Goal: Task Accomplishment & Management: Use online tool/utility

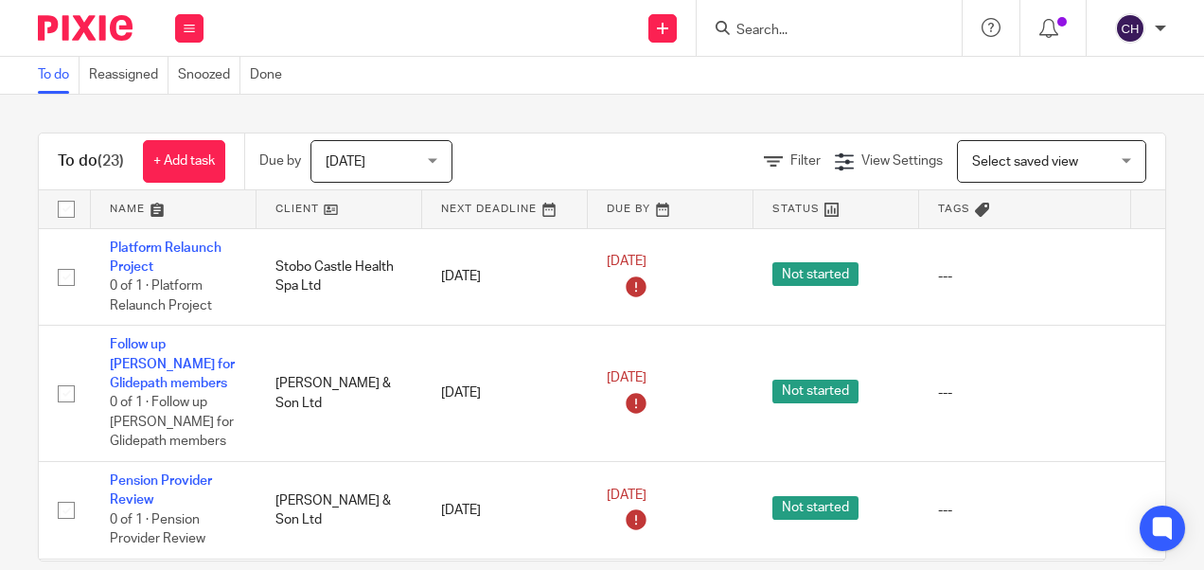
click at [754, 29] on input "Search" at bounding box center [819, 31] width 170 height 17
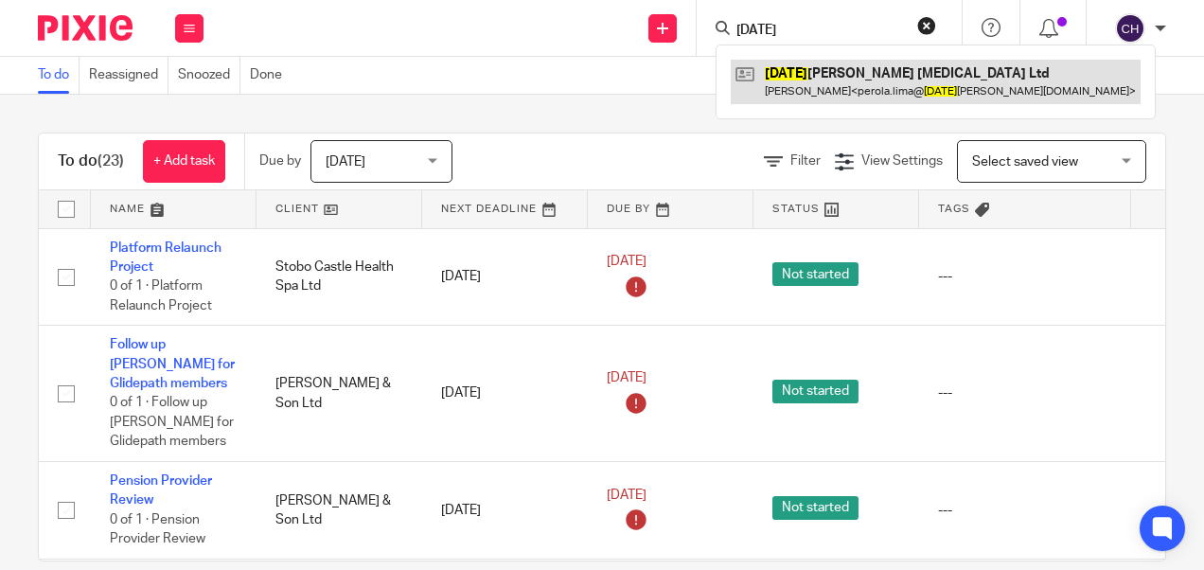
type input "sunday"
click at [795, 98] on link at bounding box center [936, 82] width 410 height 44
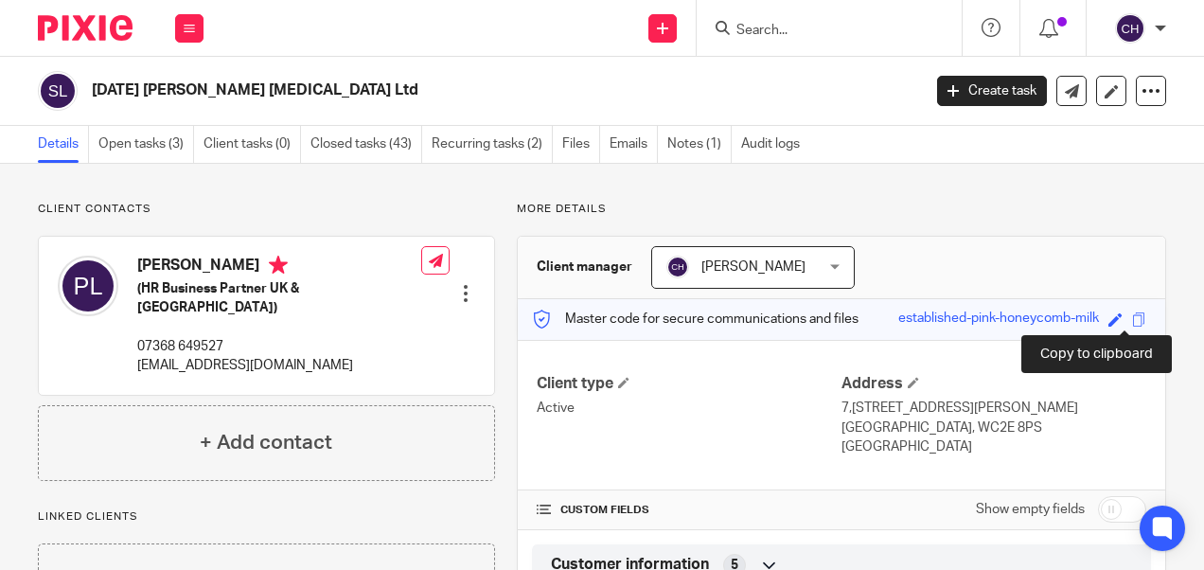
click at [1132, 316] on span at bounding box center [1139, 319] width 14 height 14
click at [152, 157] on link "Open tasks (3)" at bounding box center [146, 144] width 96 height 37
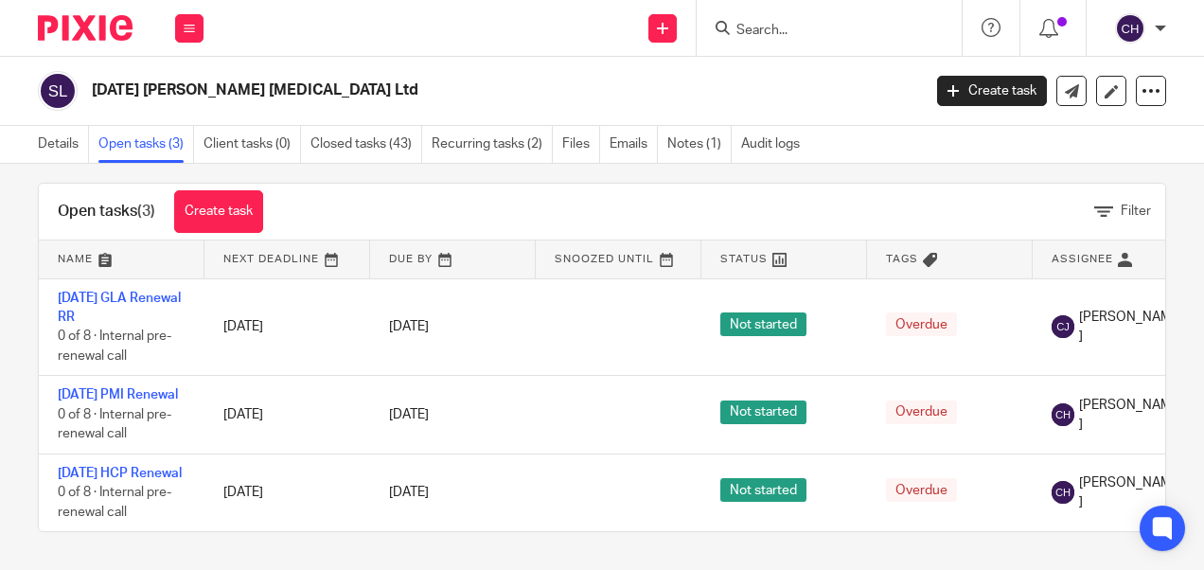
scroll to position [70, 0]
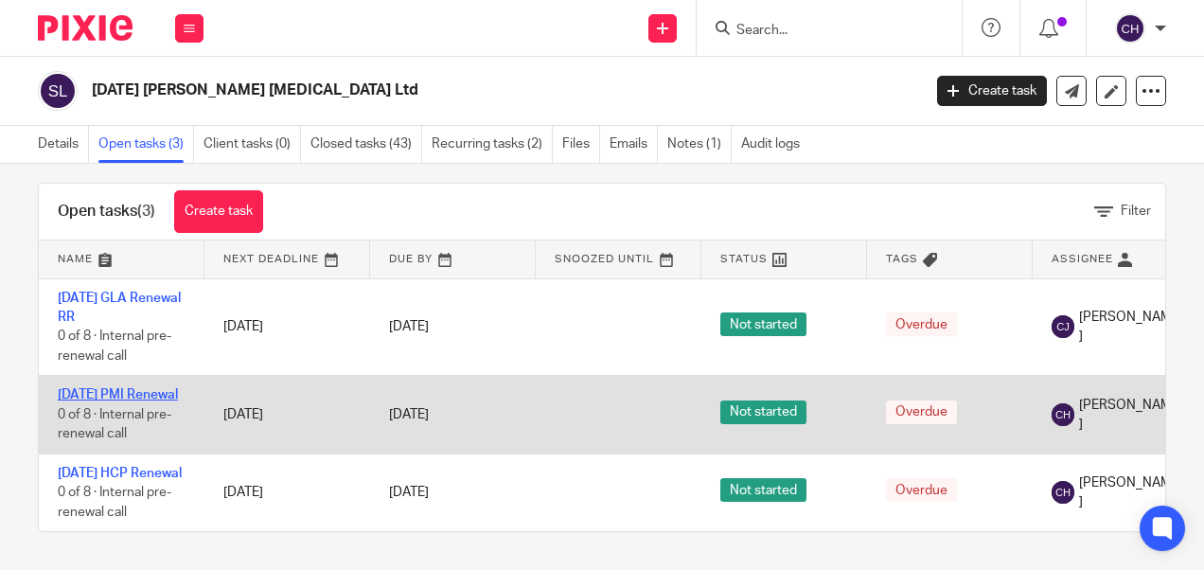
click at [93, 388] on link "[DATE] PMI Renewal" at bounding box center [118, 394] width 120 height 13
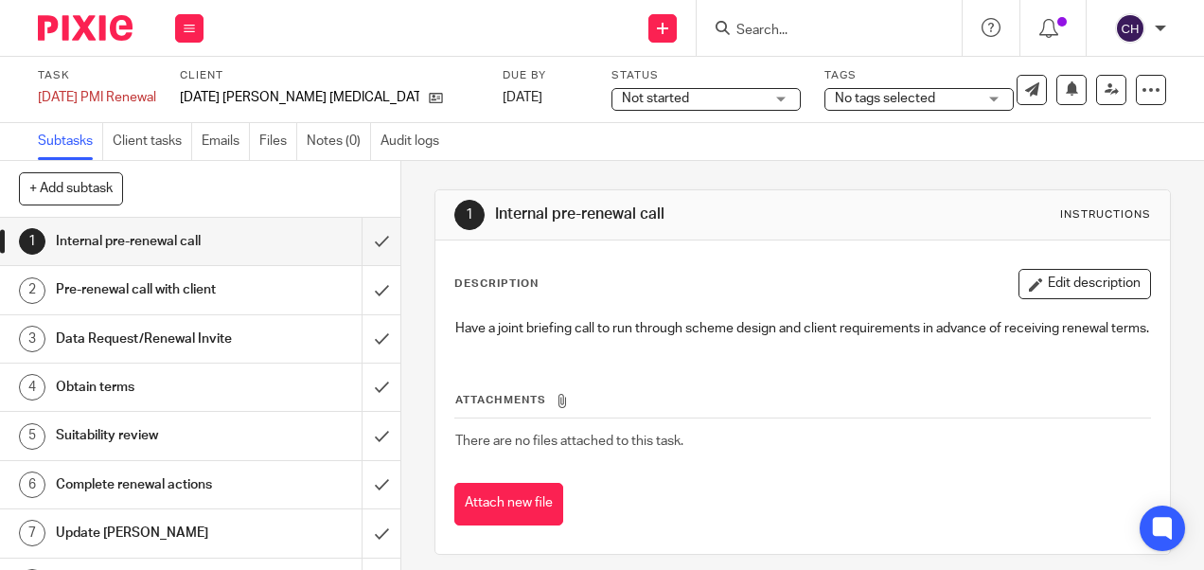
scroll to position [34, 0]
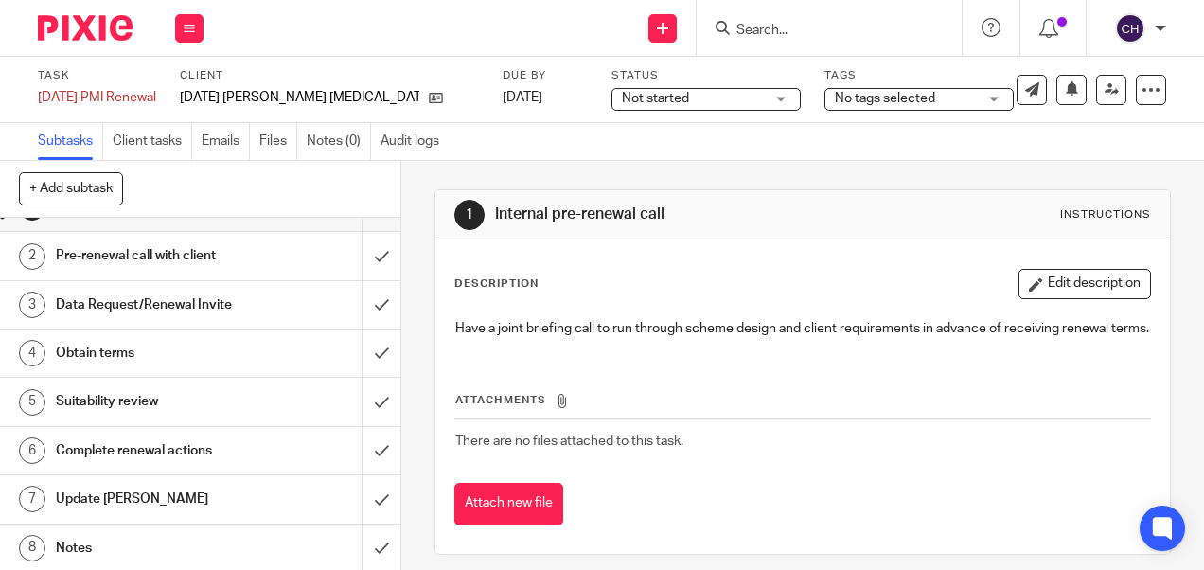
click at [110, 534] on h1 "Notes" at bounding box center [151, 548] width 191 height 28
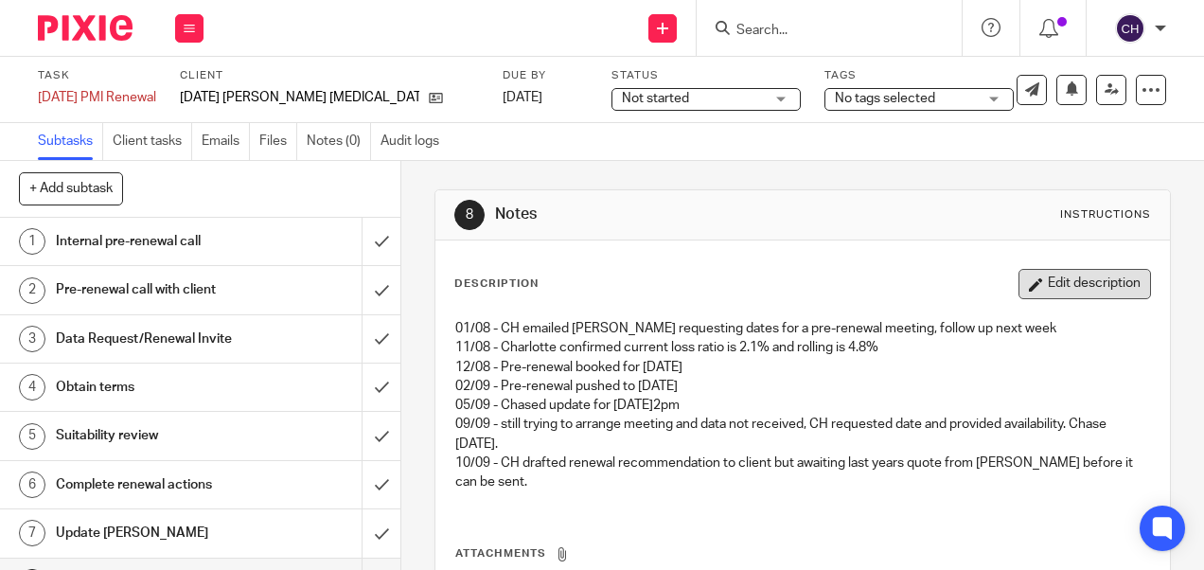
click at [1083, 283] on button "Edit description" at bounding box center [1084, 284] width 132 height 30
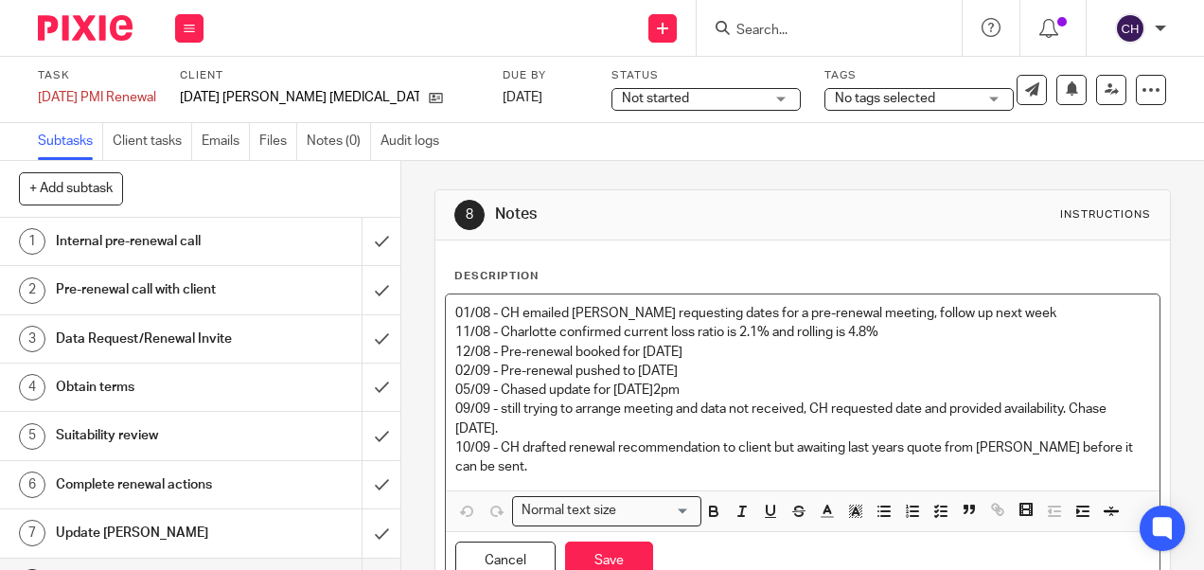
click at [542, 466] on p "10/09 - CH drafted renewal recommendation to client but awaiting last years quo…" at bounding box center [802, 457] width 694 height 39
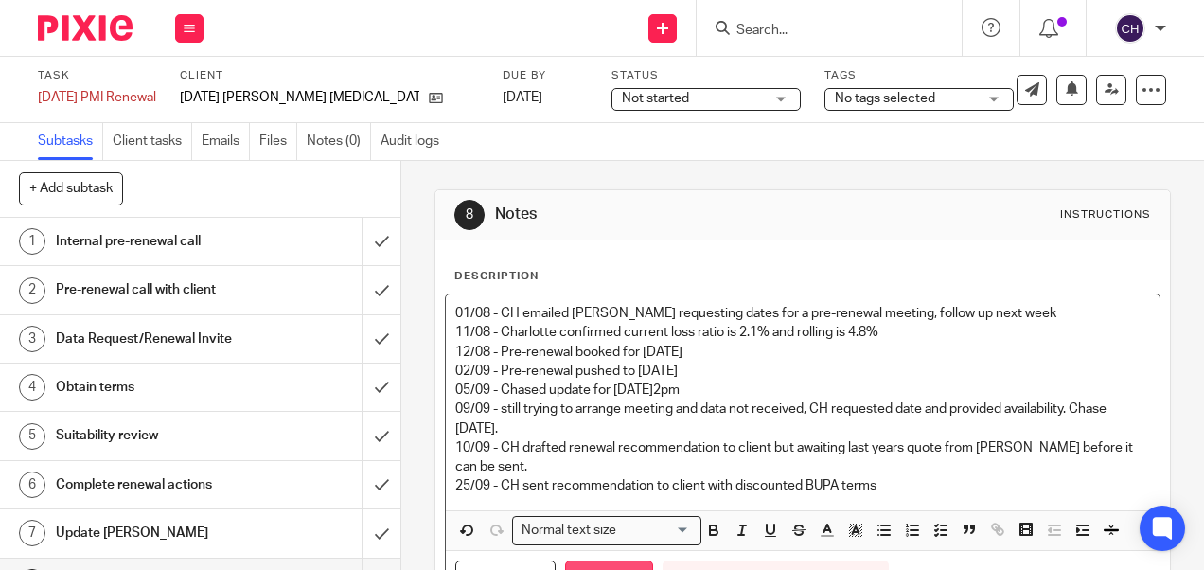
click at [602, 560] on button "Save" at bounding box center [609, 580] width 88 height 41
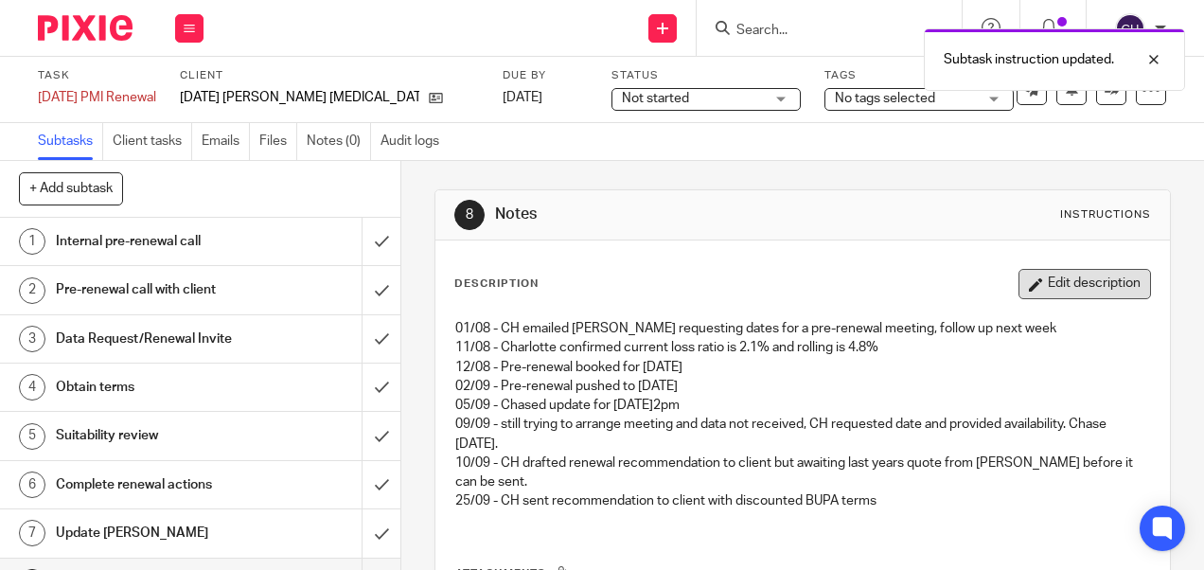
click at [1068, 289] on button "Edit description" at bounding box center [1084, 284] width 132 height 30
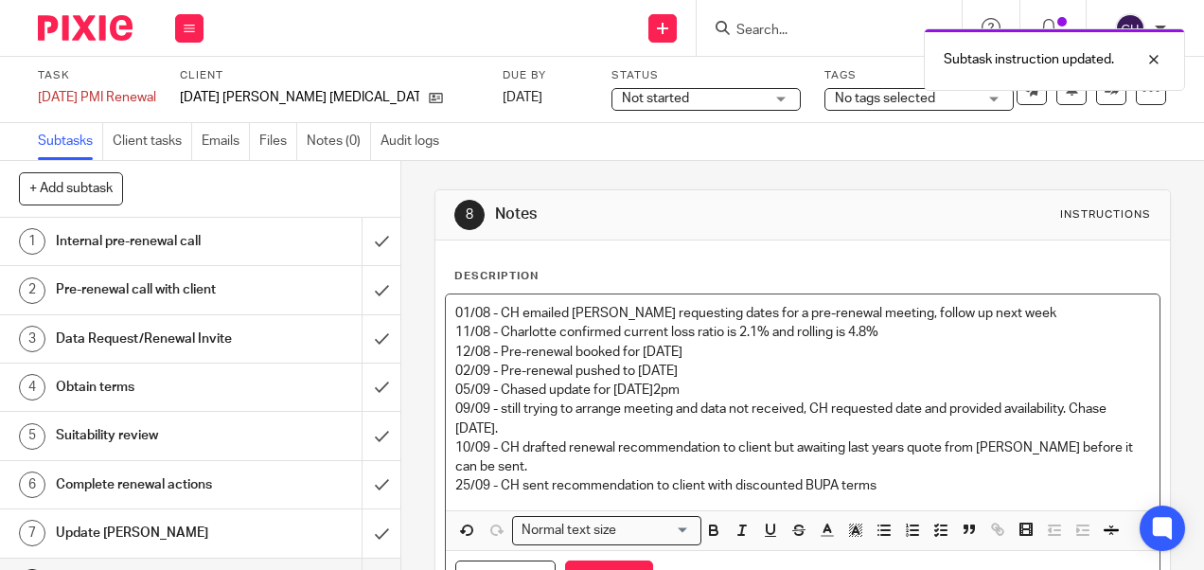
click at [904, 481] on p "25/09 - CH sent recommendation to client with discounted BUPA terms" at bounding box center [802, 485] width 694 height 19
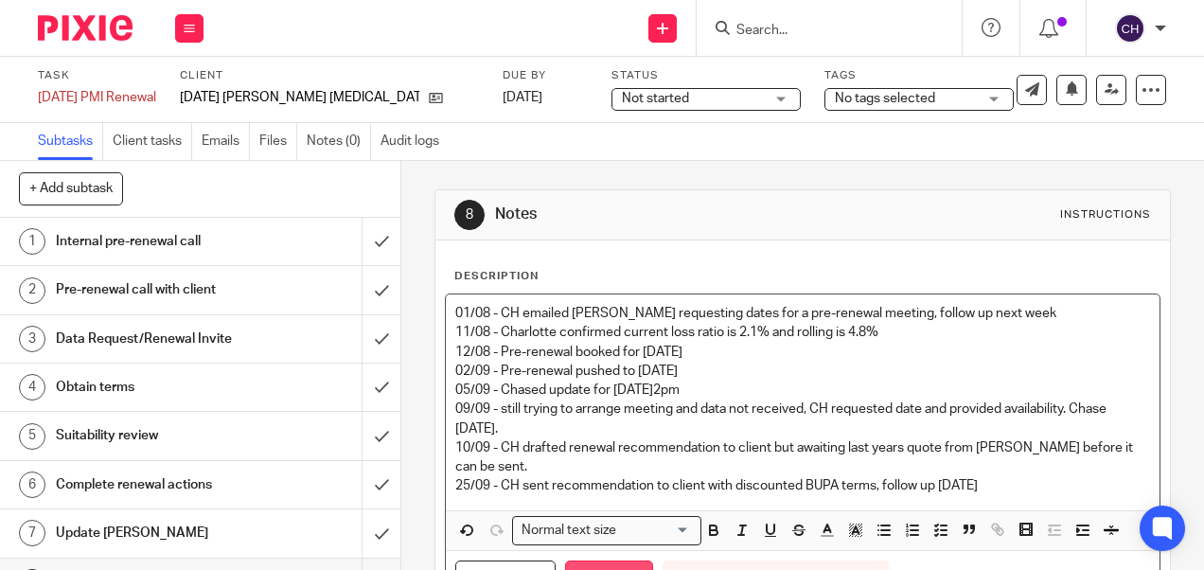
click at [608, 565] on button "Save" at bounding box center [609, 580] width 88 height 41
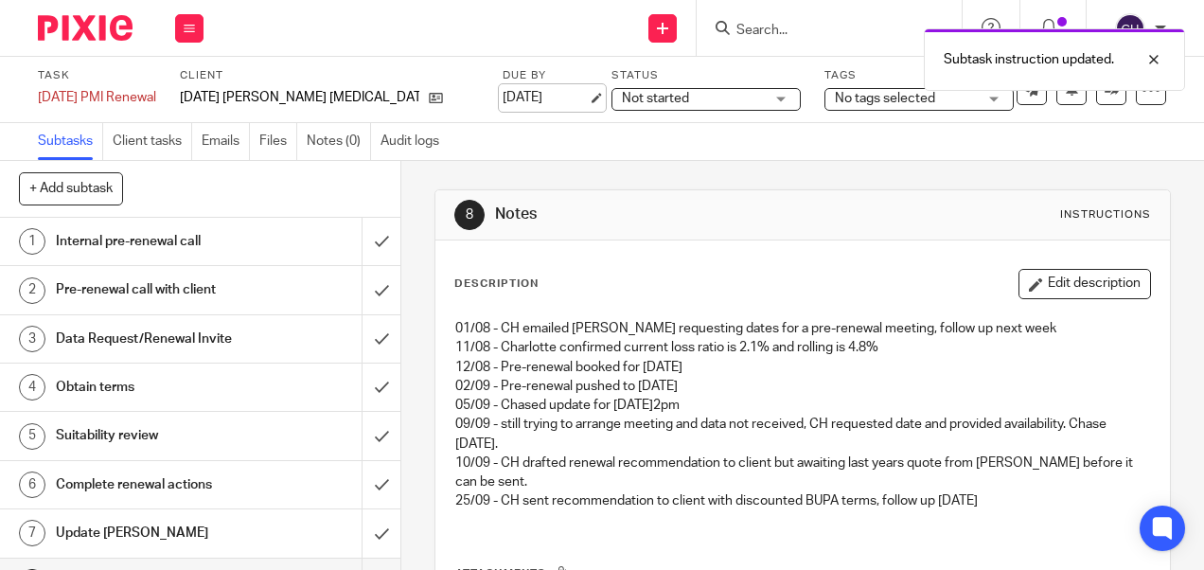
click at [502, 98] on link "[DATE]" at bounding box center [544, 98] width 85 height 20
click at [79, 33] on img at bounding box center [85, 28] width 95 height 26
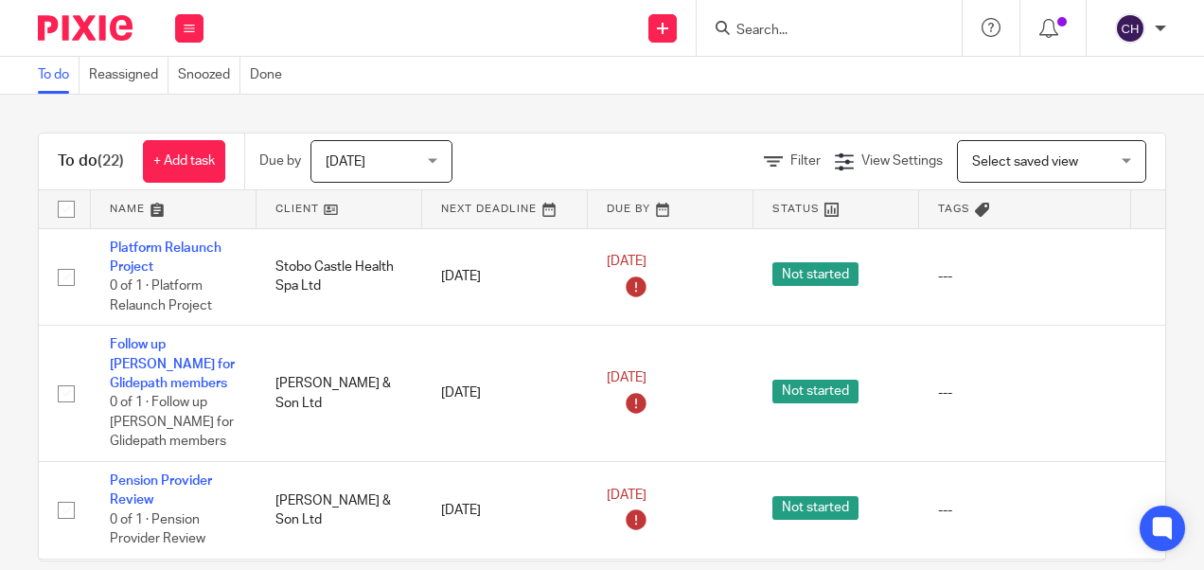
click at [791, 30] on input "Search" at bounding box center [819, 31] width 170 height 17
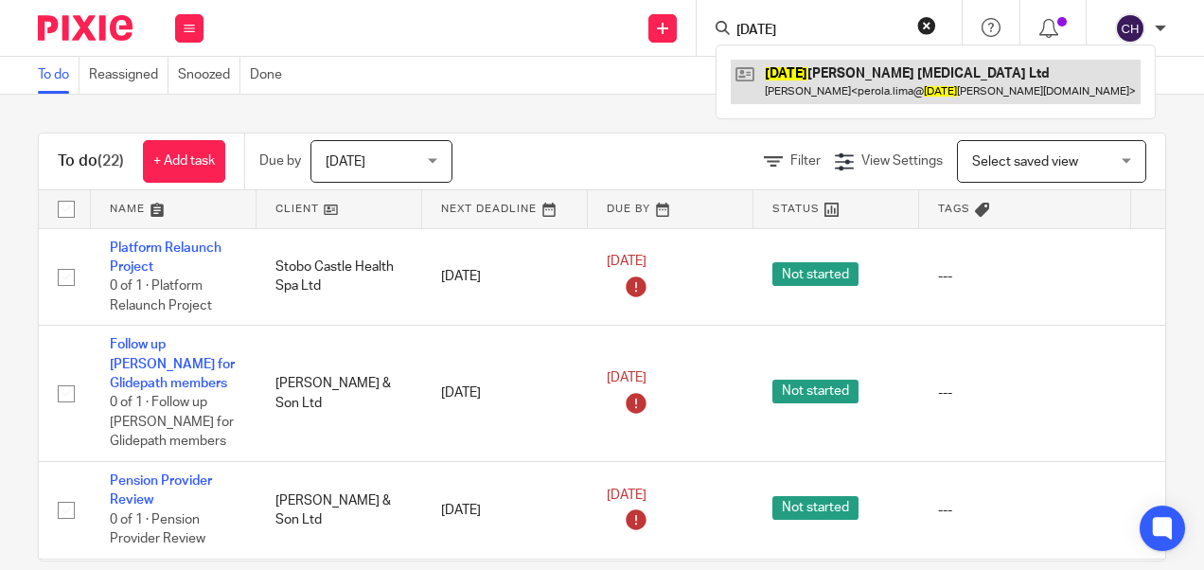
type input "[DATE]"
click at [814, 88] on link at bounding box center [936, 82] width 410 height 44
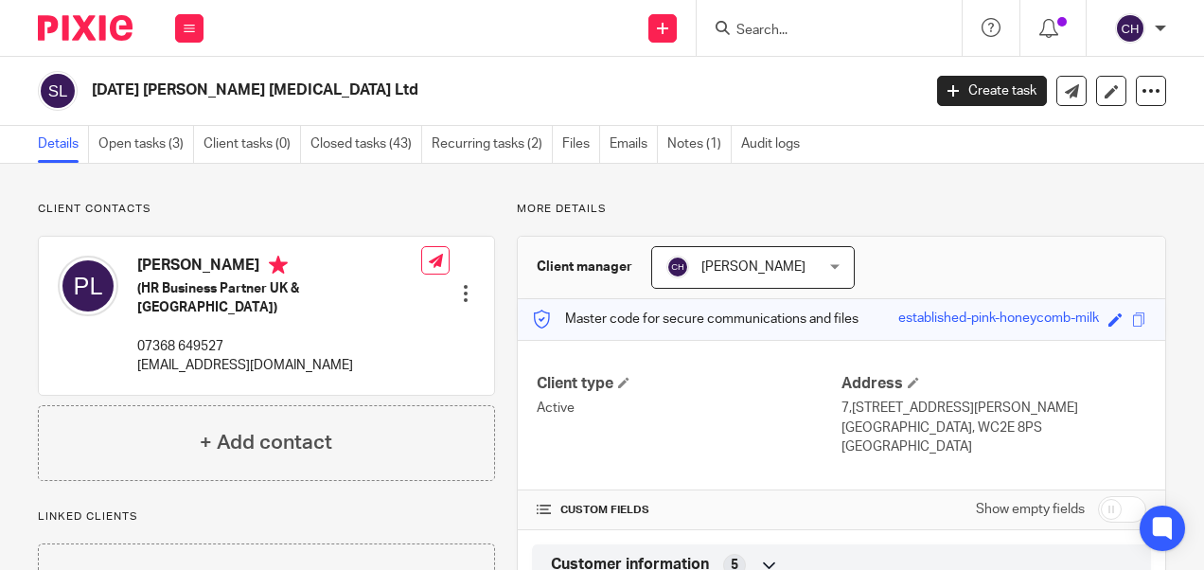
click at [802, 26] on input "Search" at bounding box center [819, 31] width 170 height 17
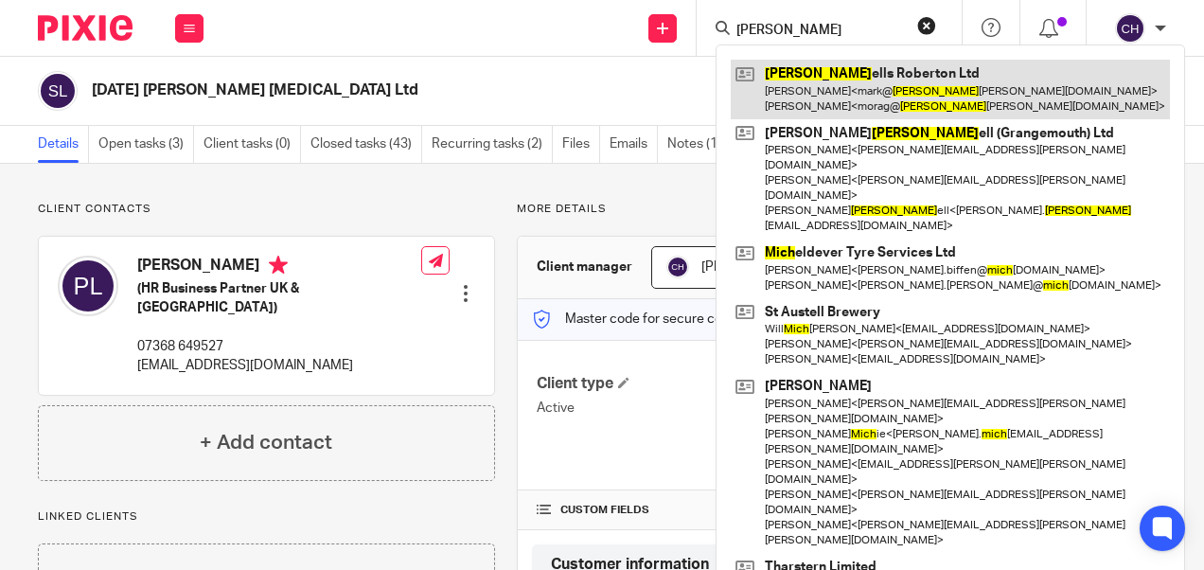
type input "mitch"
click at [810, 76] on link at bounding box center [950, 89] width 439 height 59
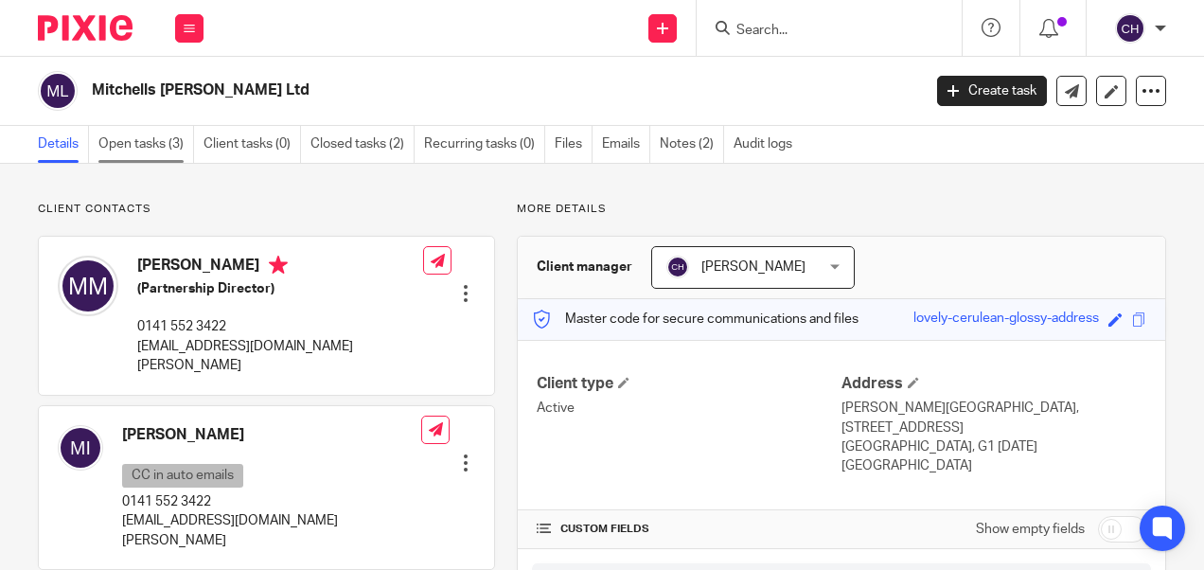
click at [123, 140] on link "Open tasks (3)" at bounding box center [146, 144] width 96 height 37
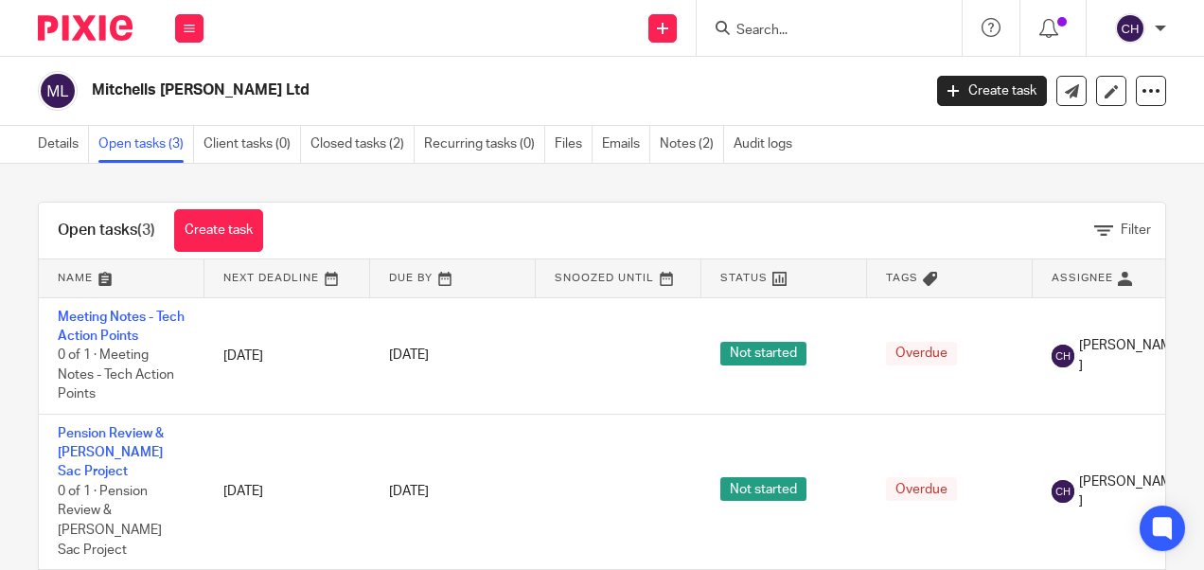
scroll to position [11, 0]
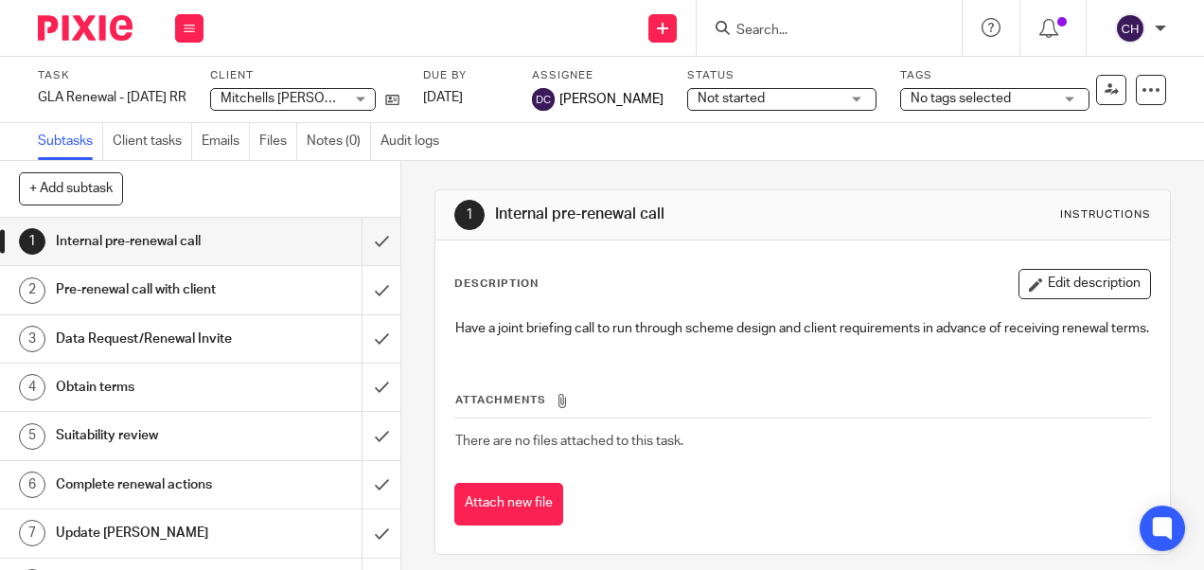
scroll to position [34, 0]
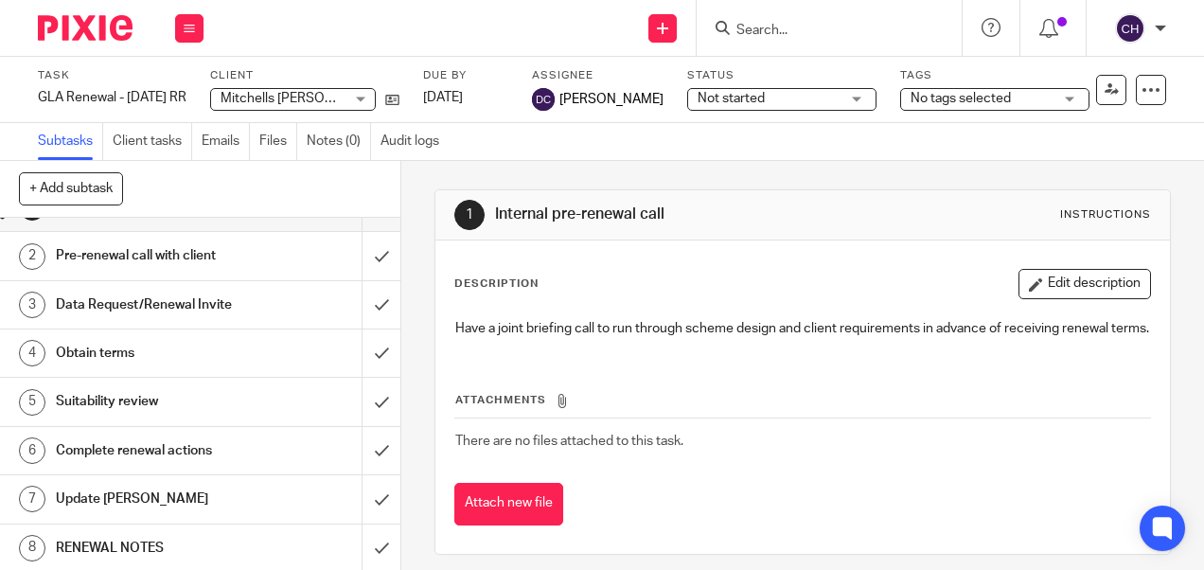
click at [70, 551] on h1 "RENEWAL NOTES" at bounding box center [151, 548] width 191 height 28
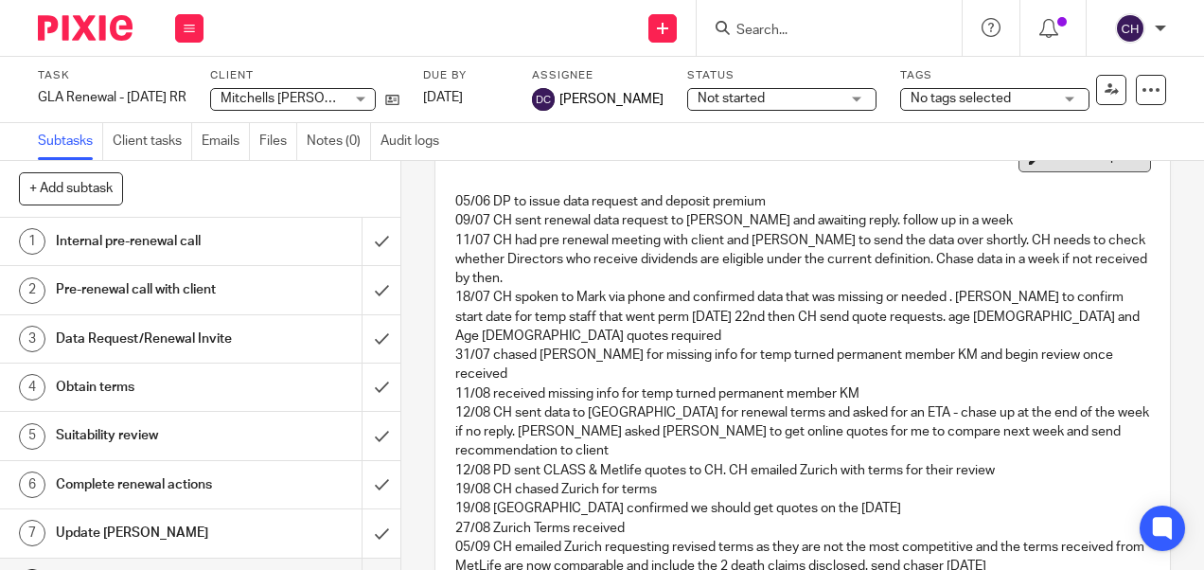
click at [1086, 166] on button "Edit description" at bounding box center [1084, 157] width 132 height 30
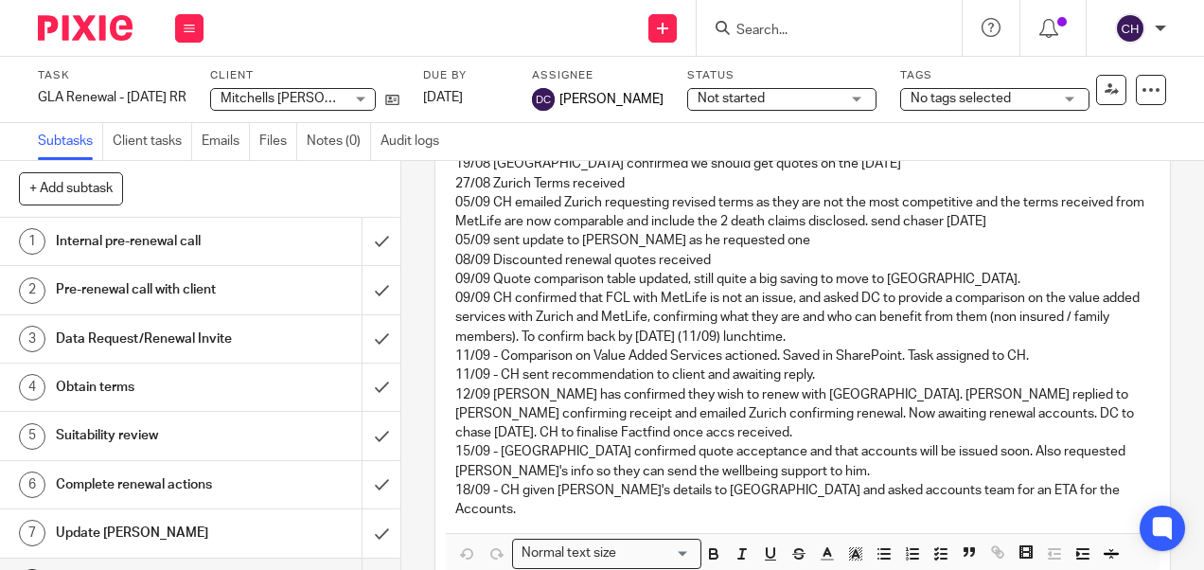
scroll to position [486, 0]
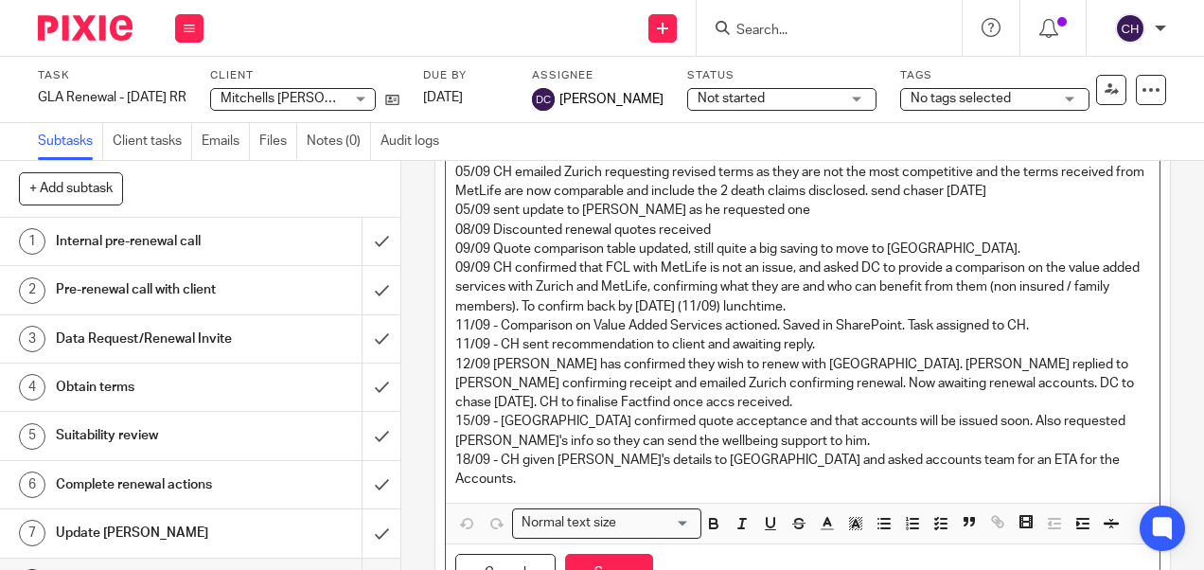
click at [1036, 450] on p "18/09 - CH given Mark's details to Zurich and asked accounts team for an ETA fo…" at bounding box center [802, 469] width 694 height 39
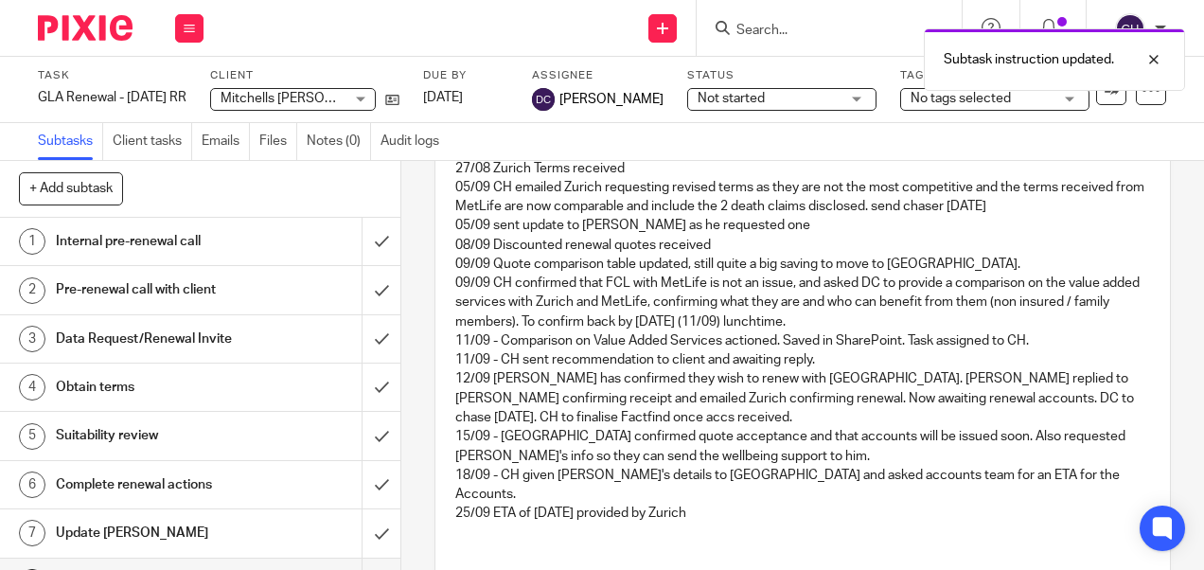
scroll to position [502, 0]
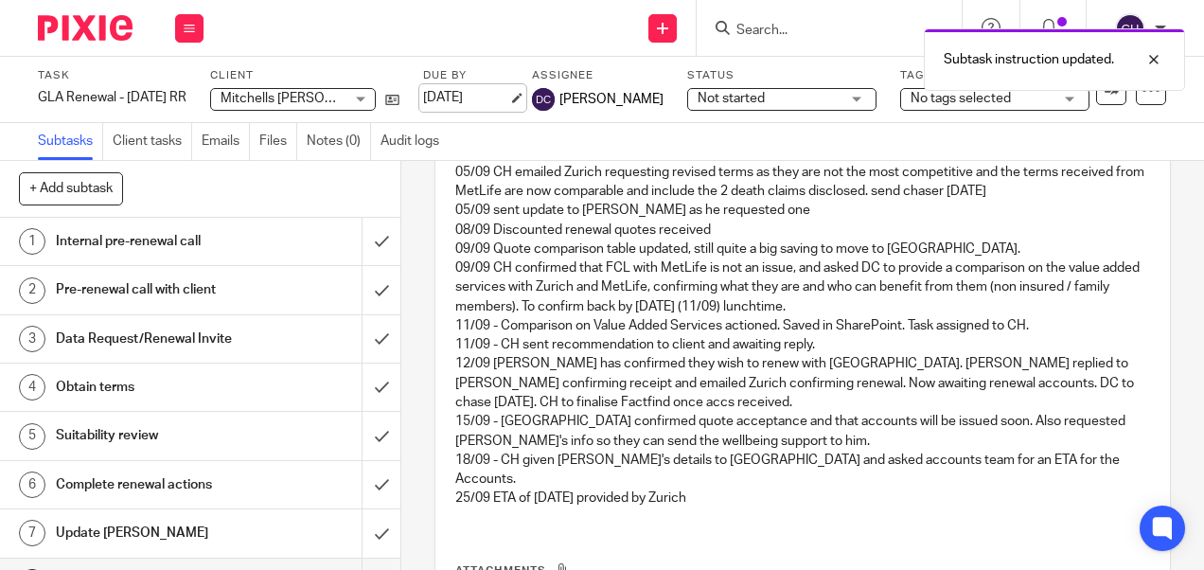
click at [500, 100] on link "[DATE]" at bounding box center [465, 98] width 85 height 20
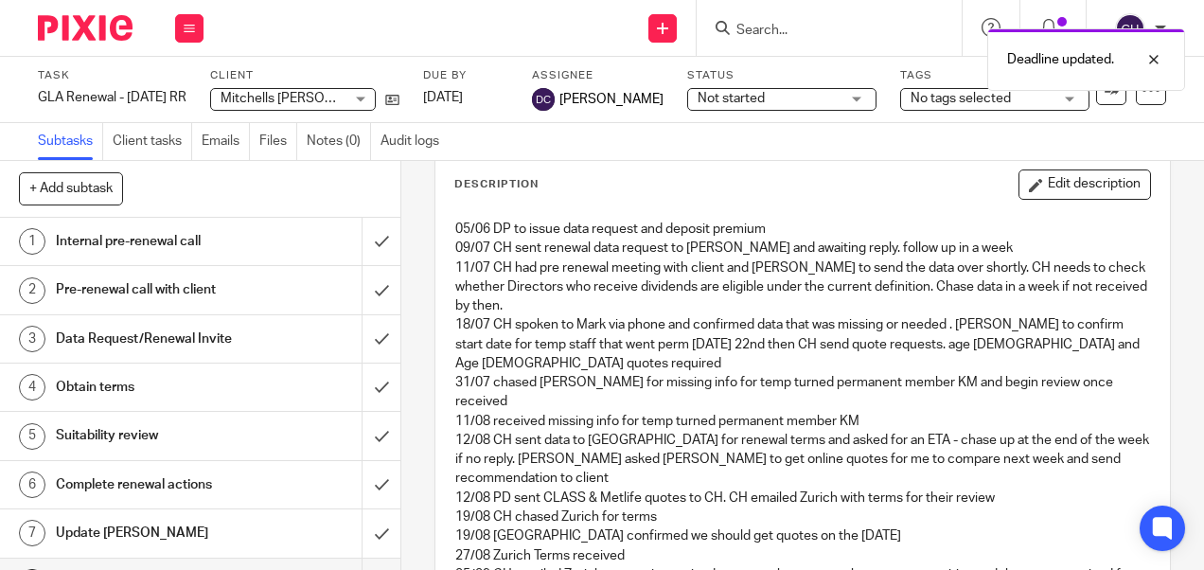
scroll to position [97, 0]
click at [1067, 198] on button "Edit description" at bounding box center [1084, 186] width 132 height 30
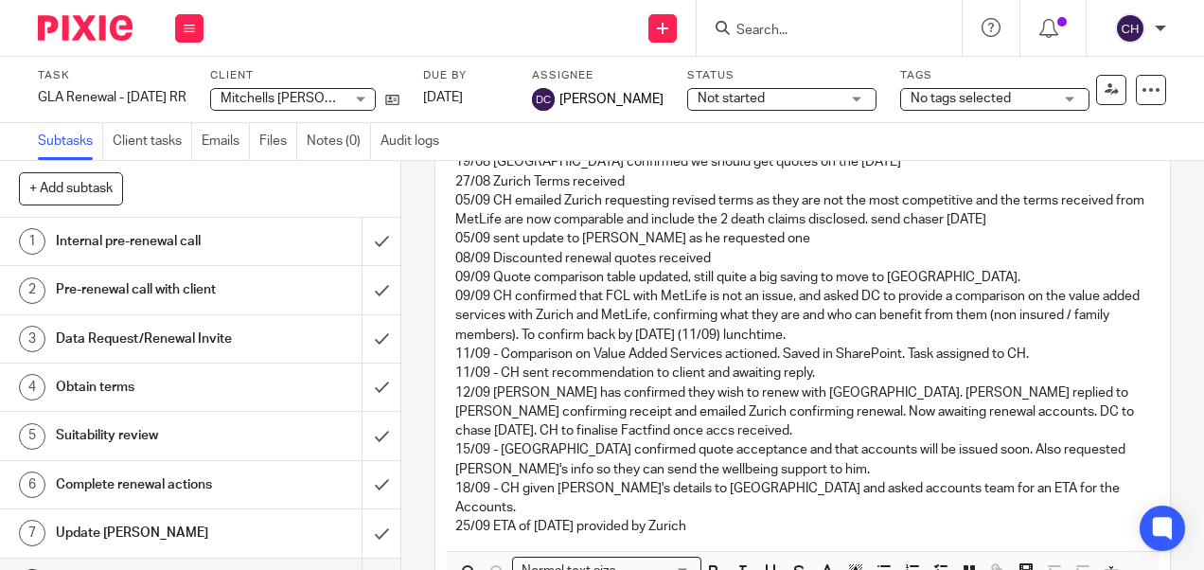
scroll to position [471, 0]
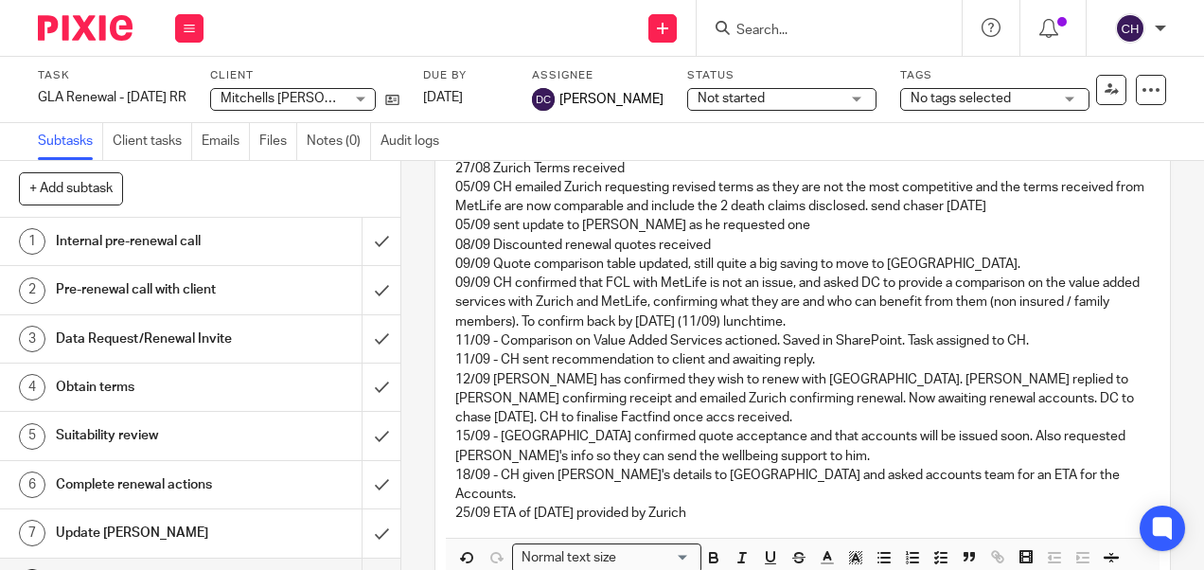
click at [705, 503] on p "25/09 ETA of 6th Oct provided by Zurich" at bounding box center [802, 512] width 694 height 19
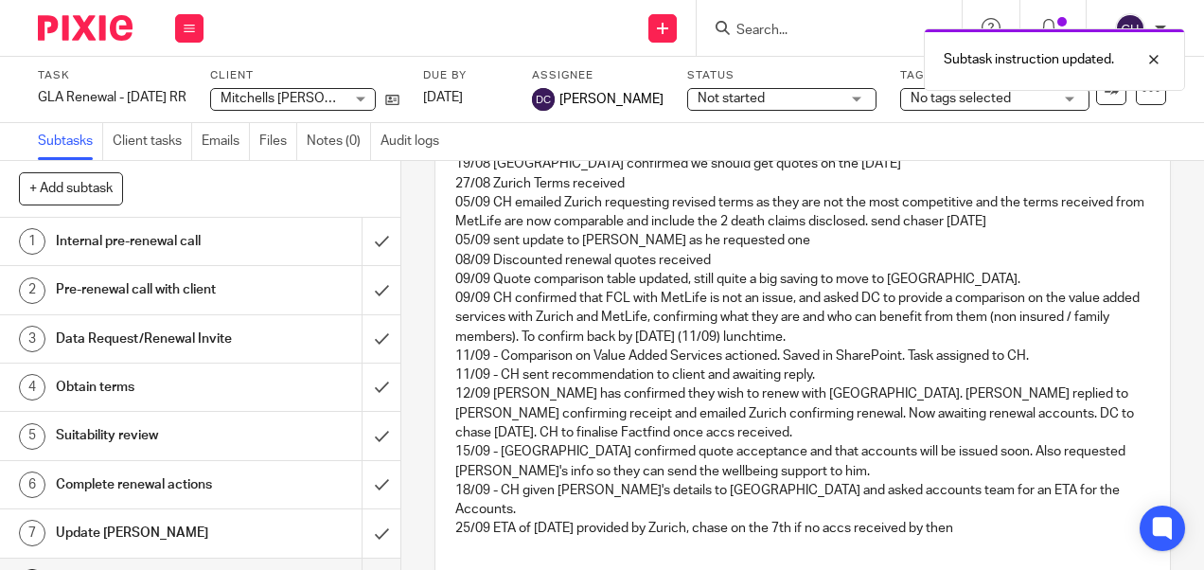
scroll to position [486, 0]
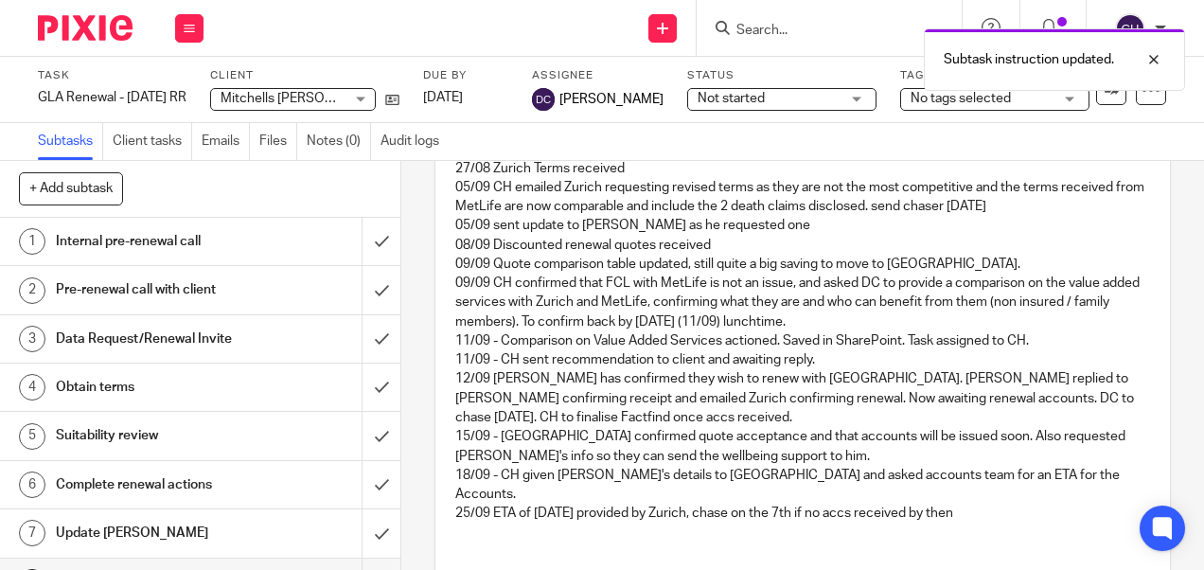
click at [95, 28] on img at bounding box center [85, 28] width 95 height 26
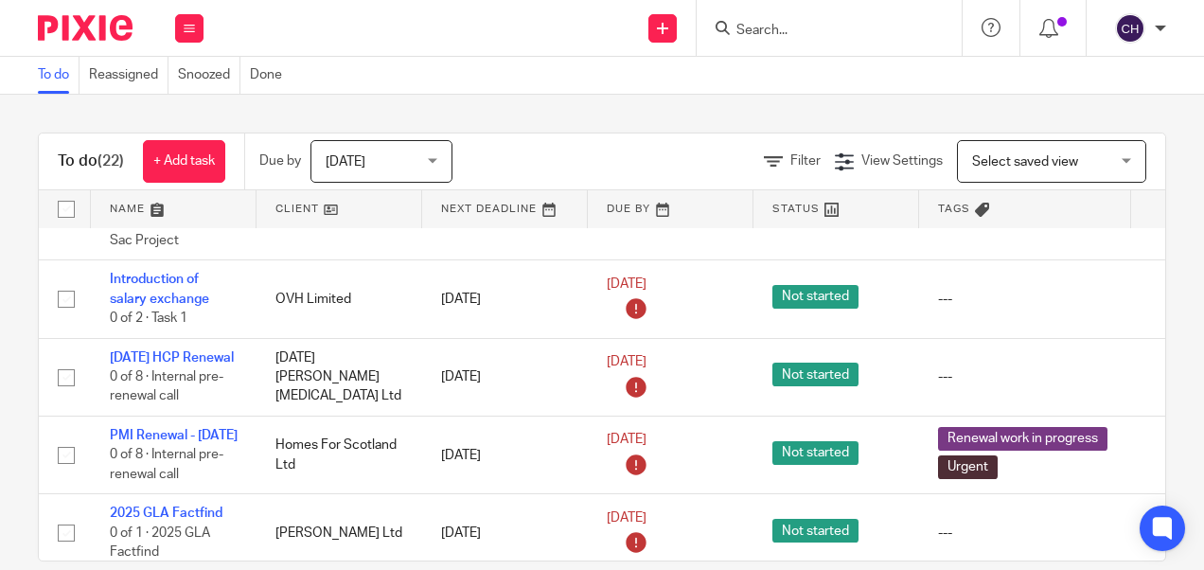
scroll to position [1633, 0]
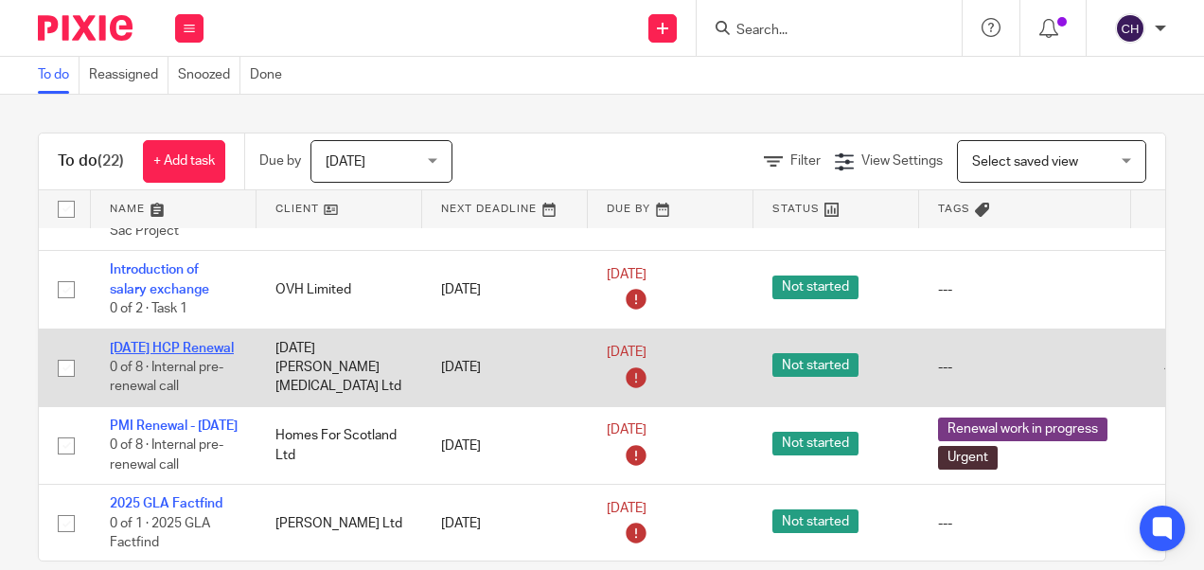
click at [163, 342] on link "[DATE] HCP Renewal" at bounding box center [172, 348] width 124 height 13
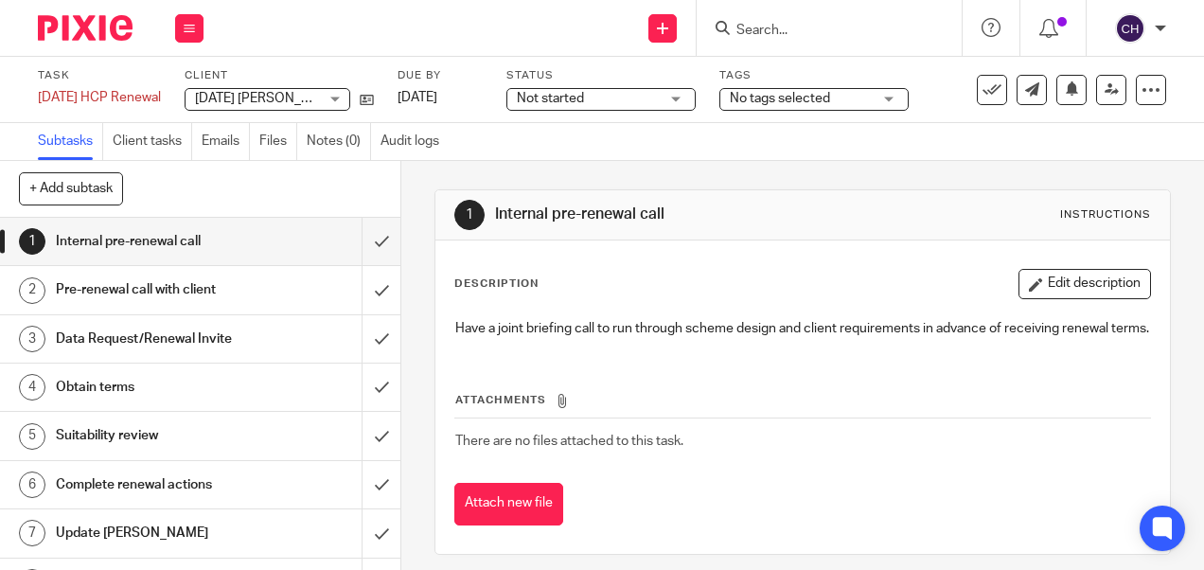
scroll to position [34, 0]
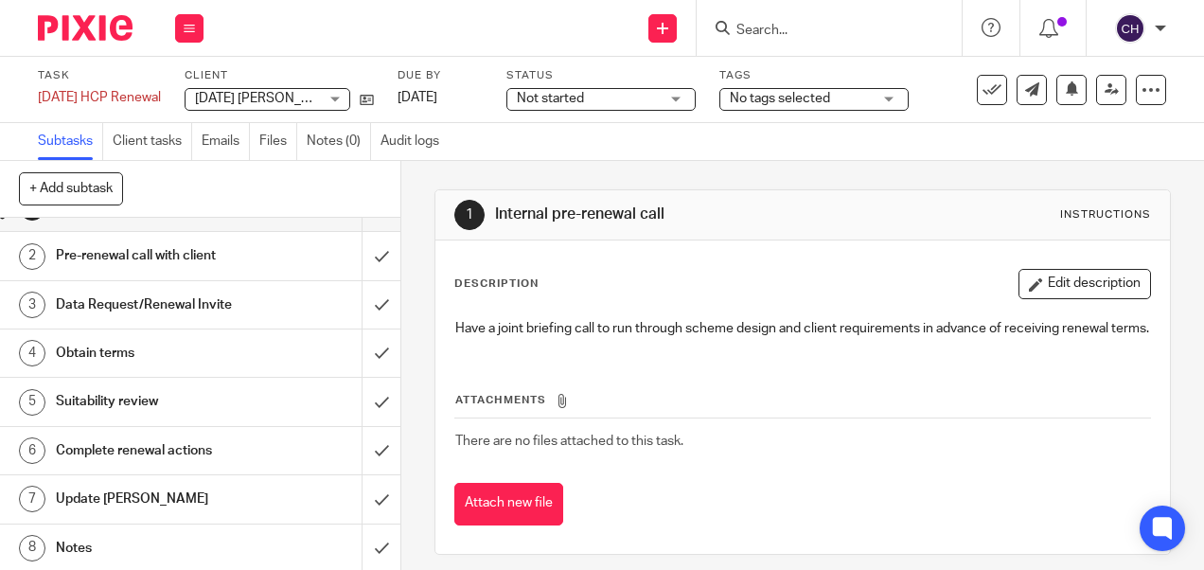
click at [93, 536] on h1 "Notes" at bounding box center [151, 548] width 191 height 28
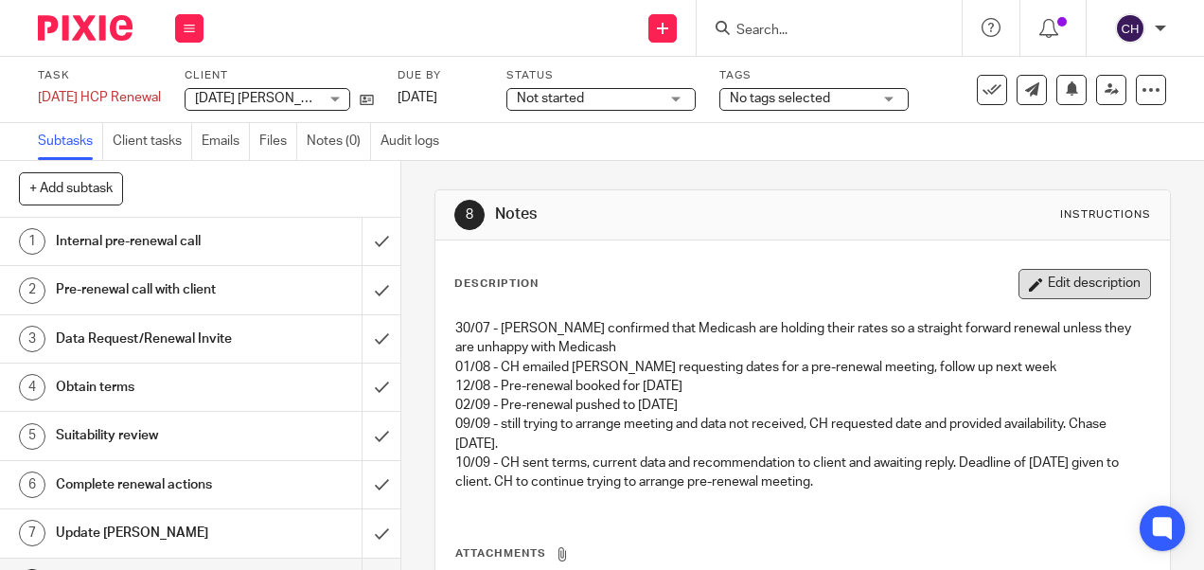
click at [1058, 277] on button "Edit description" at bounding box center [1084, 284] width 132 height 30
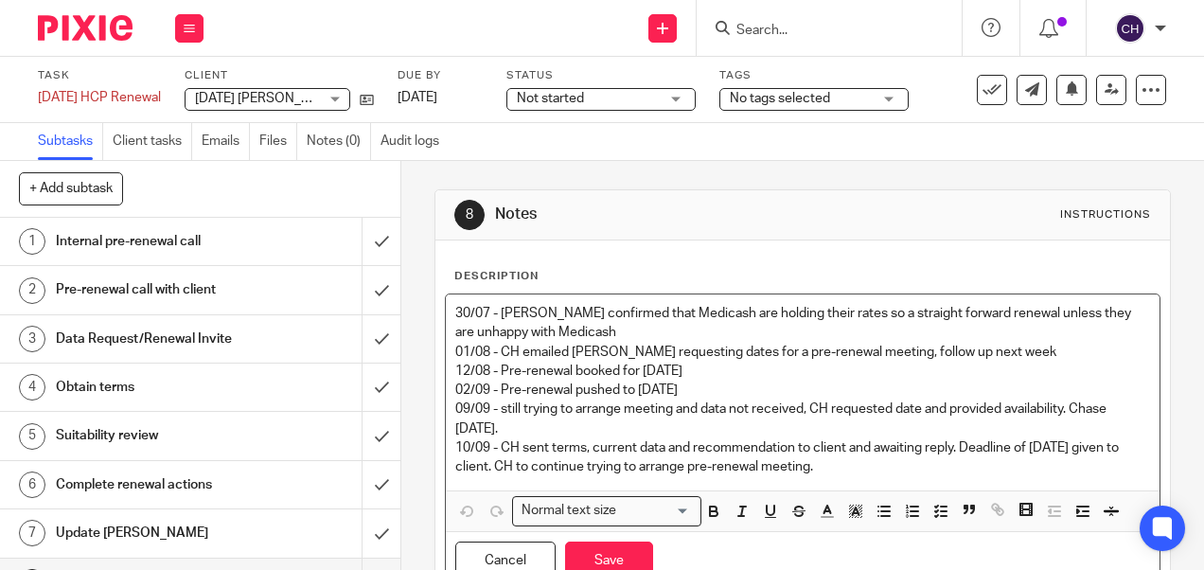
click at [837, 475] on div "30/07 - [PERSON_NAME] confirmed that Medicash are holding their rates so a stra…" at bounding box center [802, 392] width 713 height 196
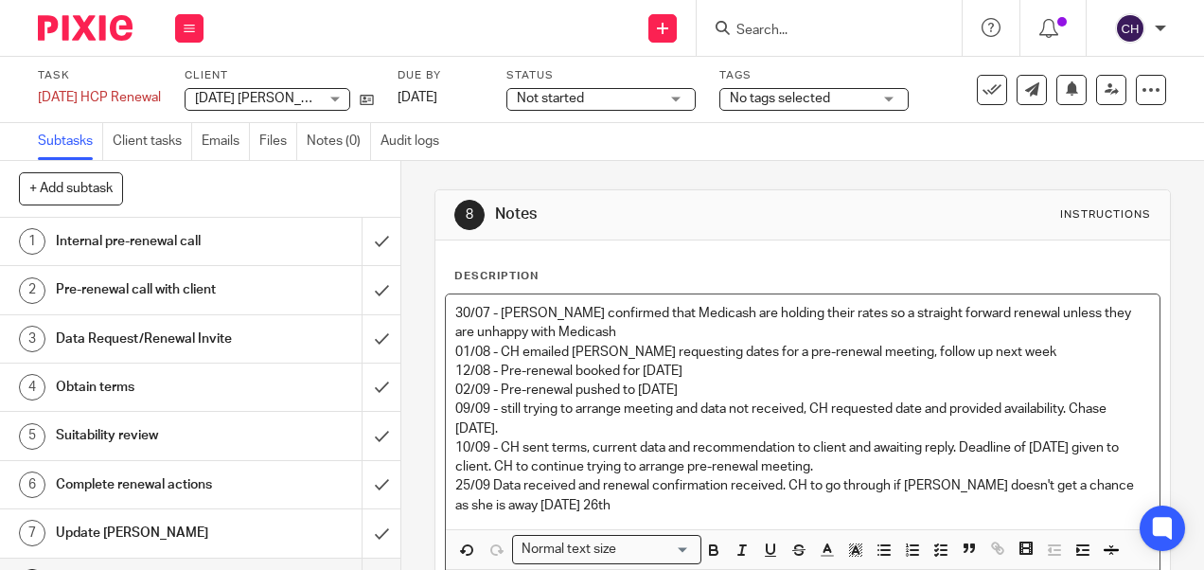
scroll to position [115, 0]
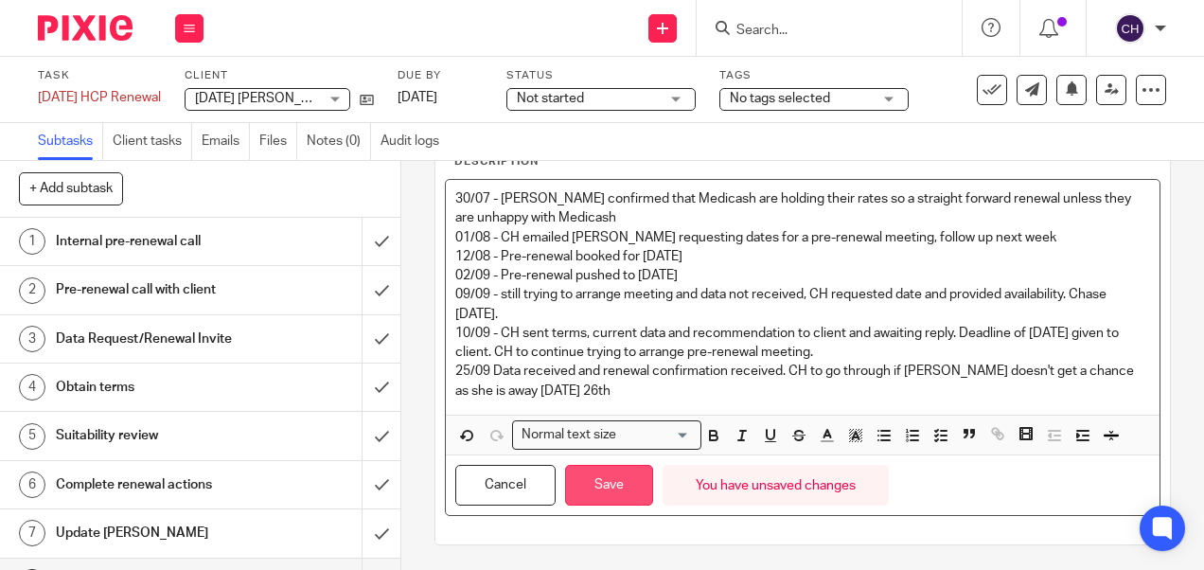
click at [592, 485] on button "Save" at bounding box center [609, 485] width 88 height 41
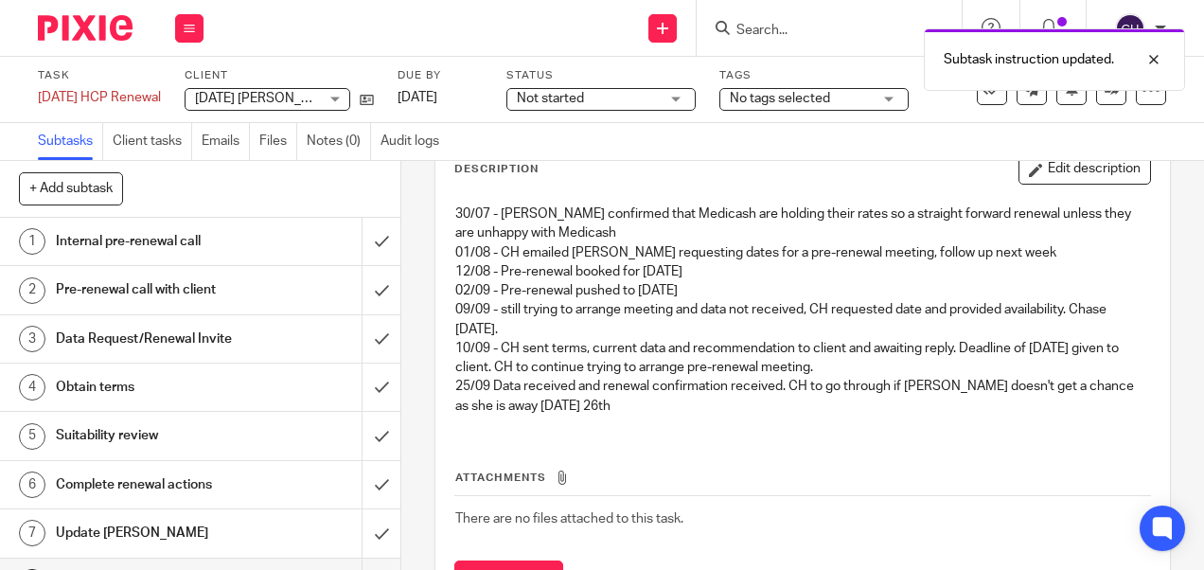
scroll to position [122, 0]
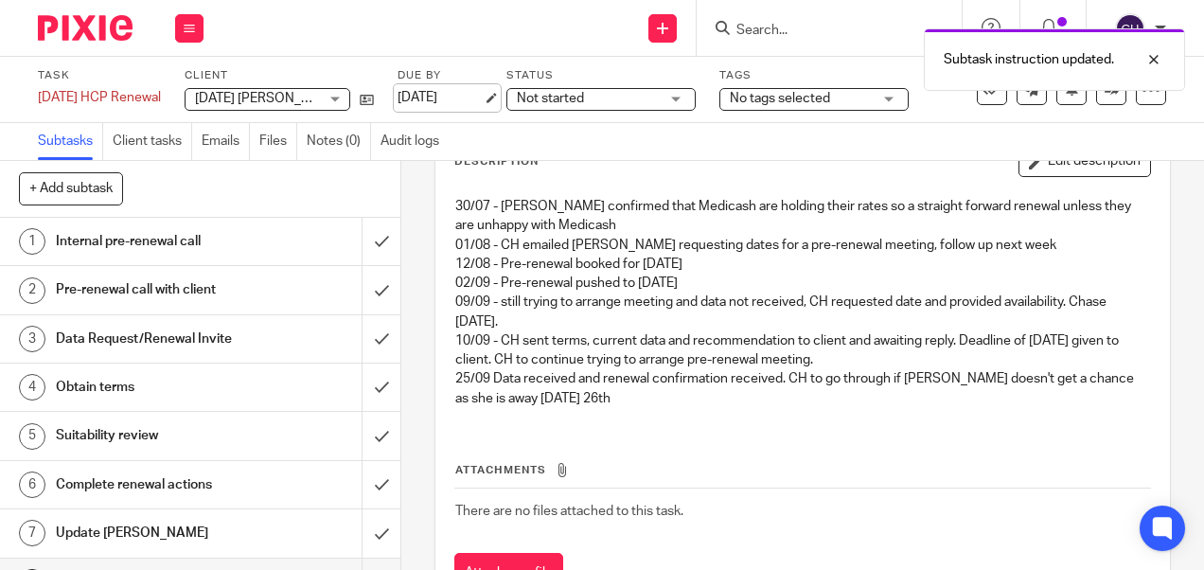
click at [464, 93] on link "[DATE]" at bounding box center [439, 98] width 85 height 20
click at [117, 17] on img at bounding box center [85, 28] width 95 height 26
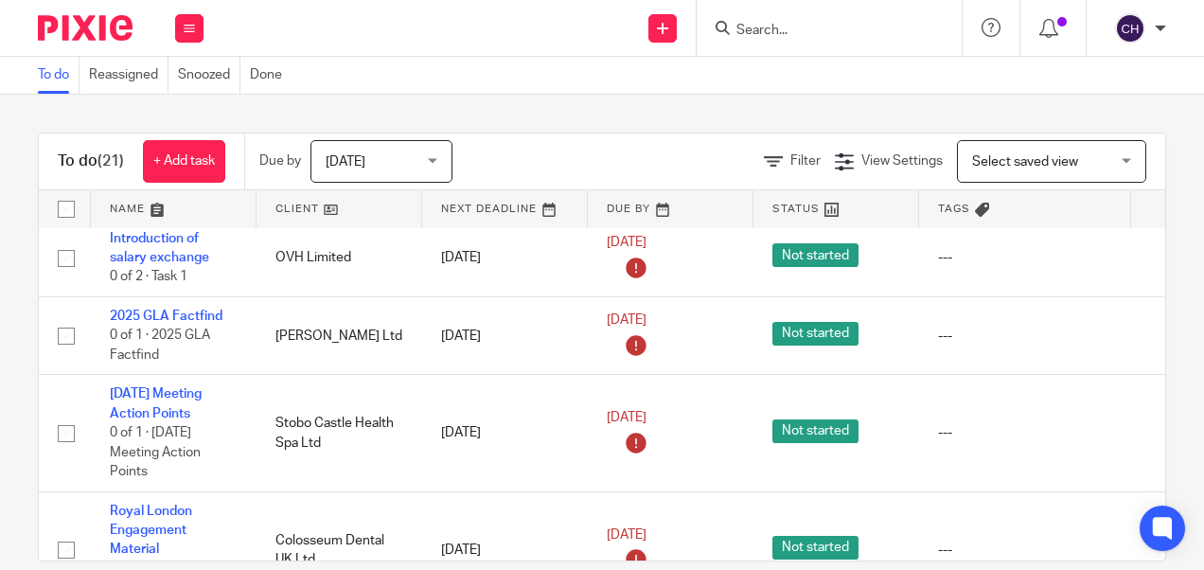
scroll to position [1827, 0]
